Goal: Obtain resource: Obtain resource

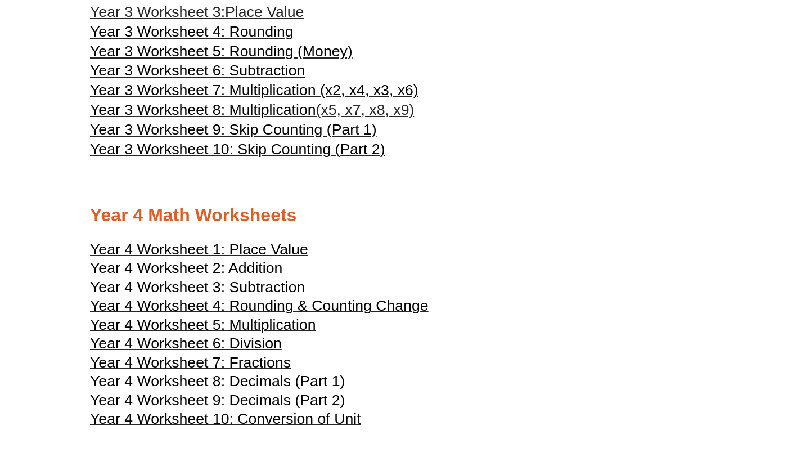
scroll to position [1243, 0]
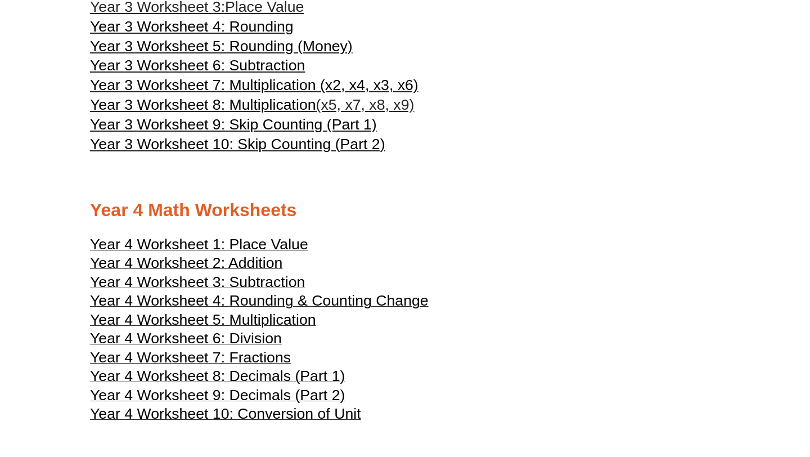
click at [263, 317] on span "Year 4 Worksheet 5: Multiplication" at bounding box center [203, 319] width 226 height 17
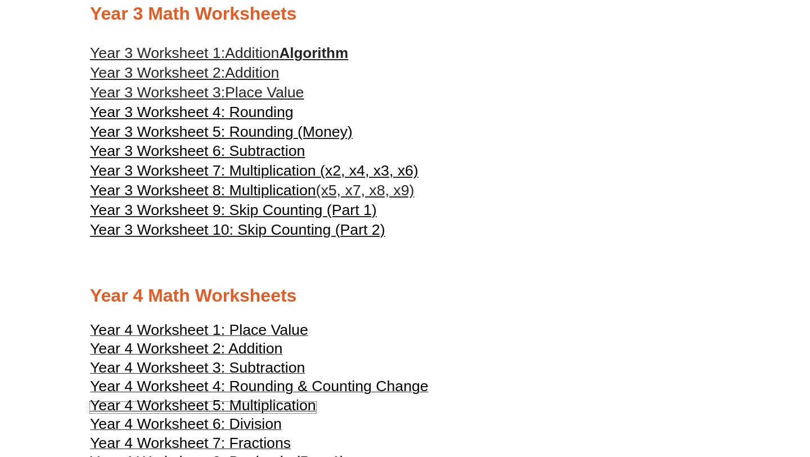
scroll to position [1159, 0]
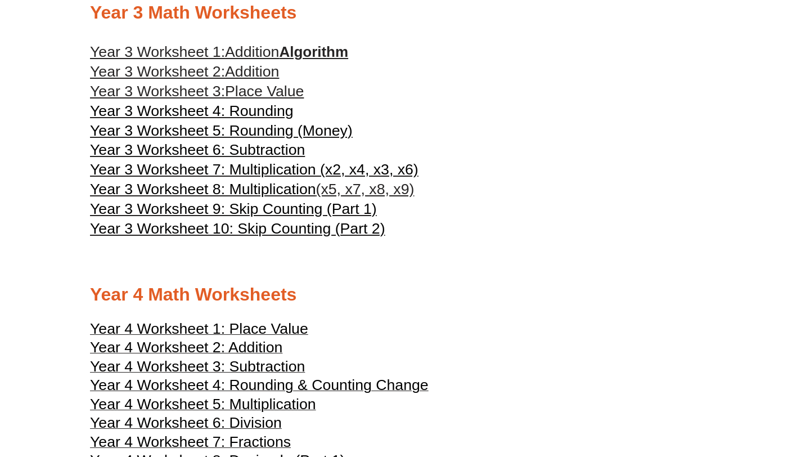
click at [214, 332] on span "Year 4 Worksheet 1: Place Value" at bounding box center [199, 328] width 218 height 17
click at [273, 94] on span "Place Value" at bounding box center [264, 91] width 79 height 17
click at [342, 188] on span "(x5, x7, x8, x9)" at bounding box center [365, 188] width 98 height 17
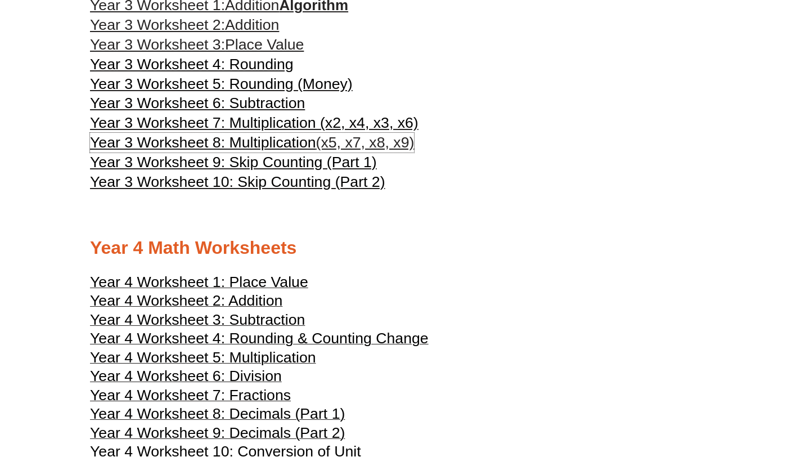
scroll to position [1210, 0]
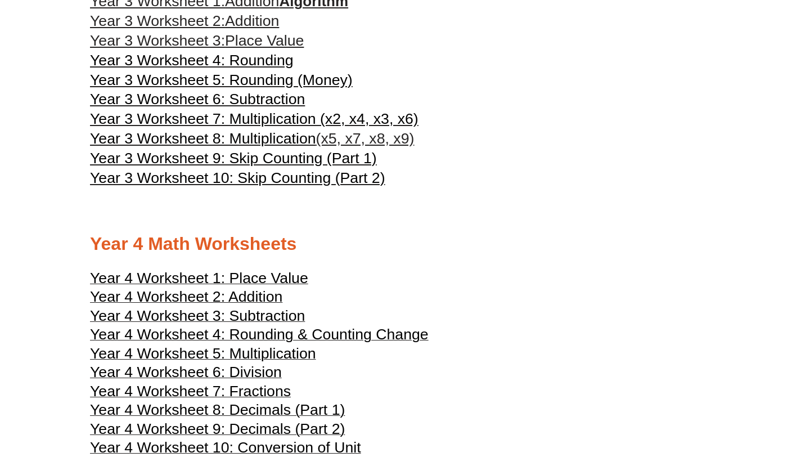
click at [277, 276] on span "Year 4 Worksheet 1: Place Value" at bounding box center [199, 277] width 218 height 17
